Goal: Task Accomplishment & Management: Use online tool/utility

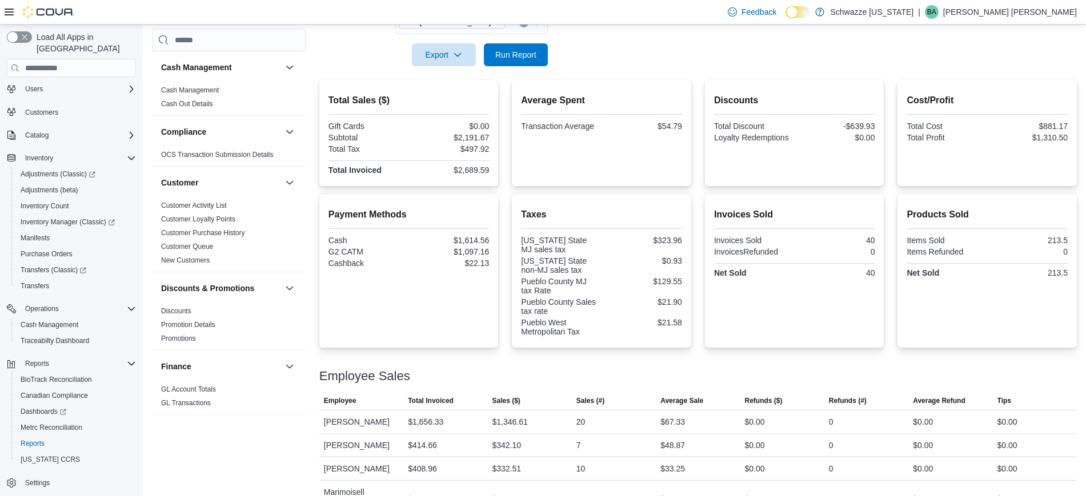
scroll to position [163, 0]
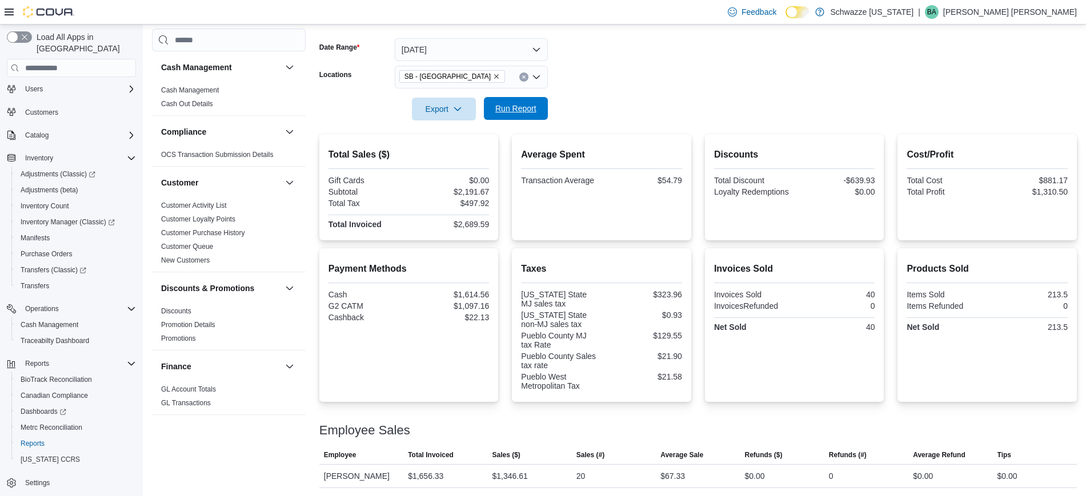
click at [525, 105] on span "Run Report" at bounding box center [515, 108] width 41 height 11
